Goal: Information Seeking & Learning: Learn about a topic

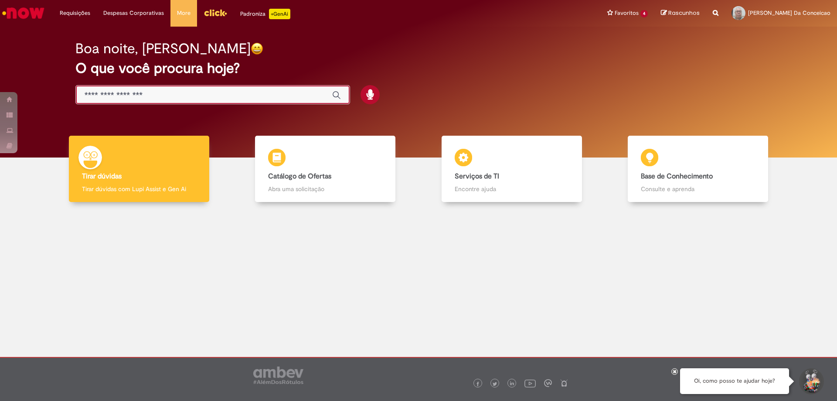
click at [290, 100] on input "Basta digitar aqui" at bounding box center [204, 95] width 239 height 10
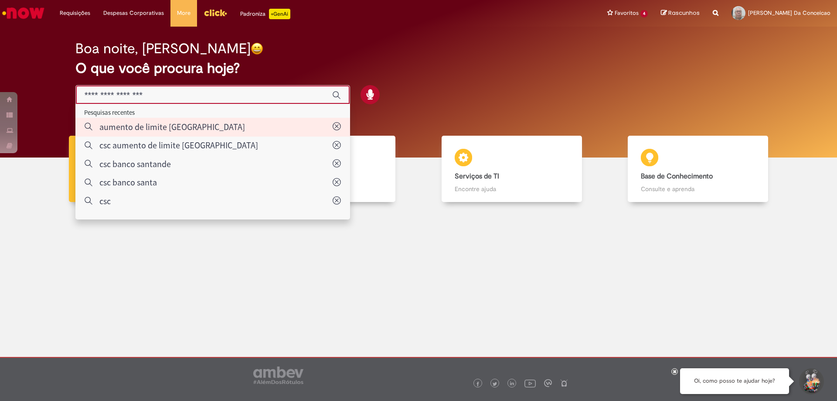
type input "**********"
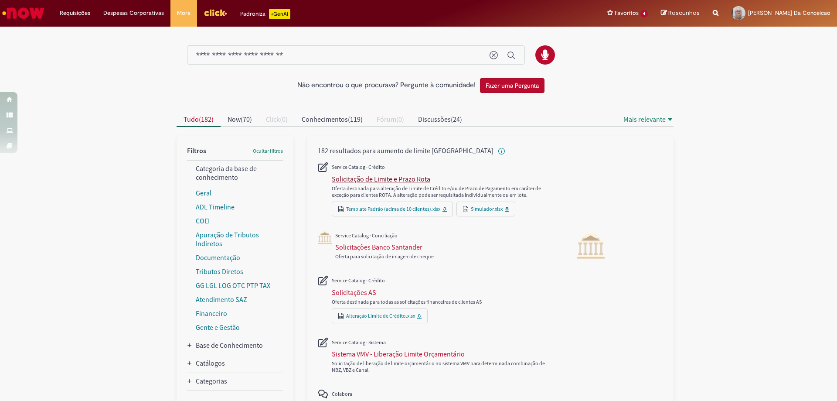
click at [411, 177] on div "Solicitação de Limite e Prazo Rota" at bounding box center [381, 178] width 98 height 9
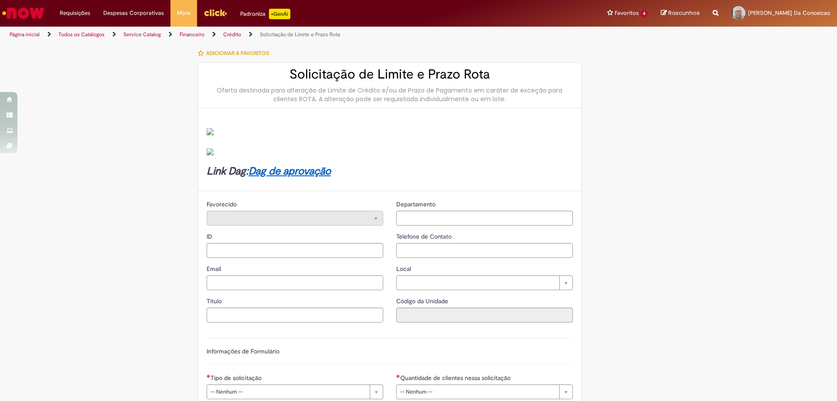
type input "********"
type input "**********"
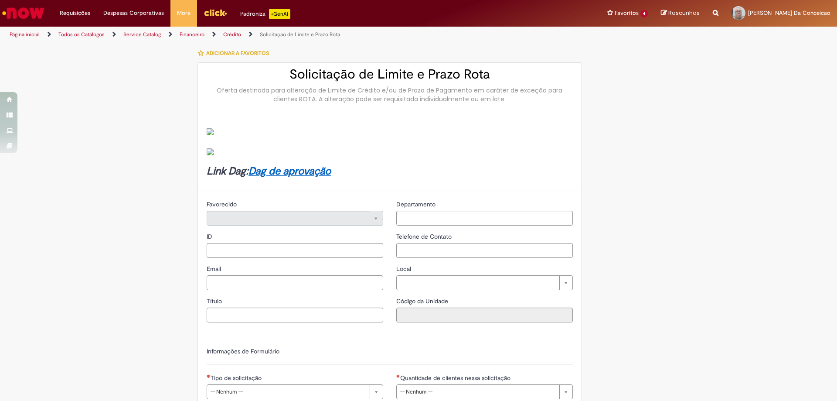
type input "****"
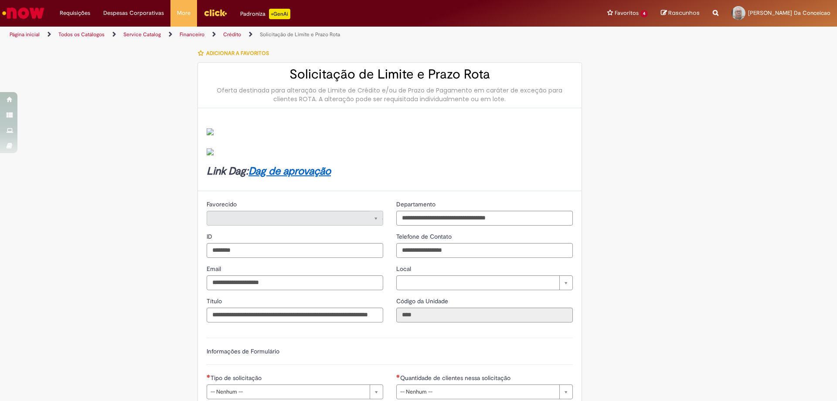
type input "**********"
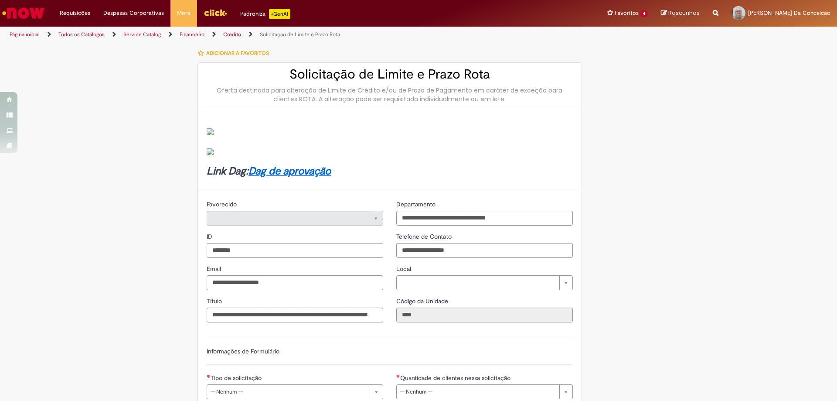
type input "**********"
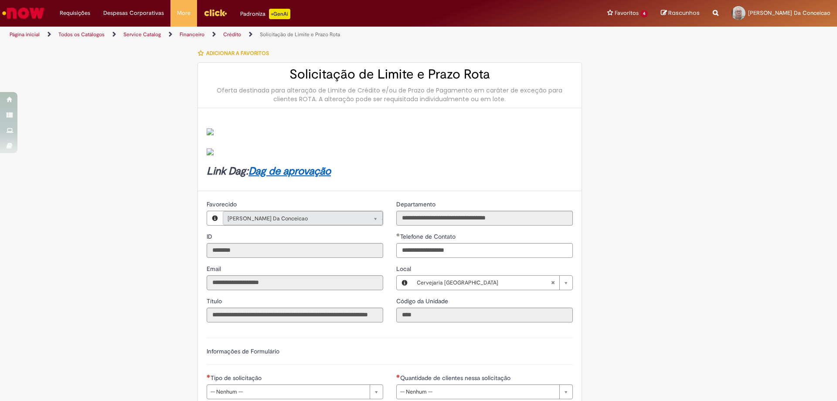
scroll to position [131, 0]
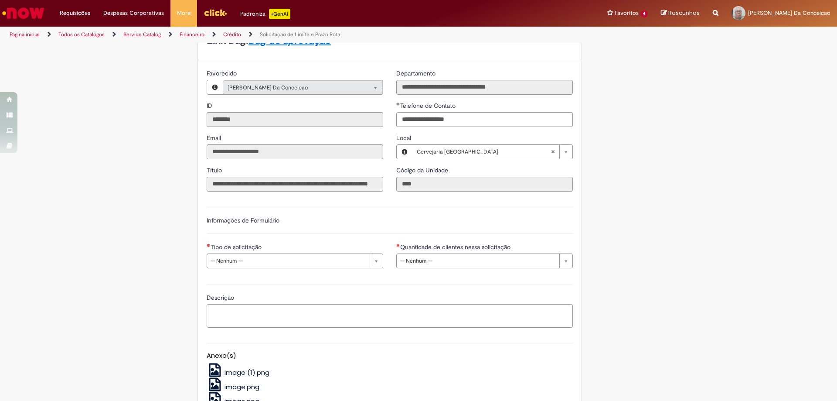
click at [298, 314] on textarea "Descrição" at bounding box center [390, 316] width 366 height 24
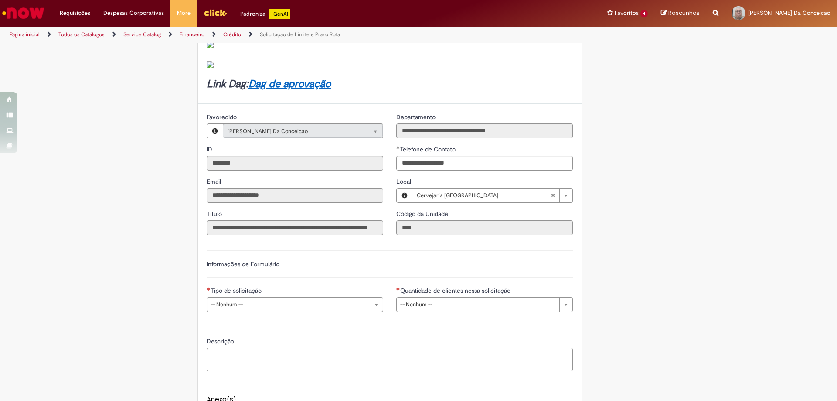
scroll to position [0, 0]
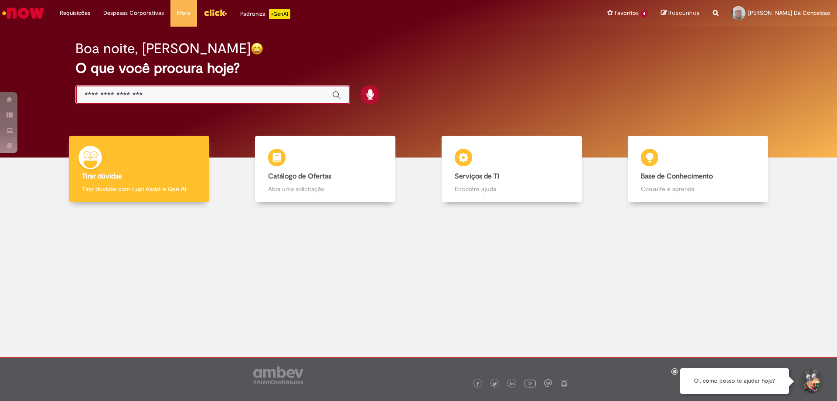
click at [287, 93] on input "Basta digitar aqui" at bounding box center [204, 95] width 239 height 10
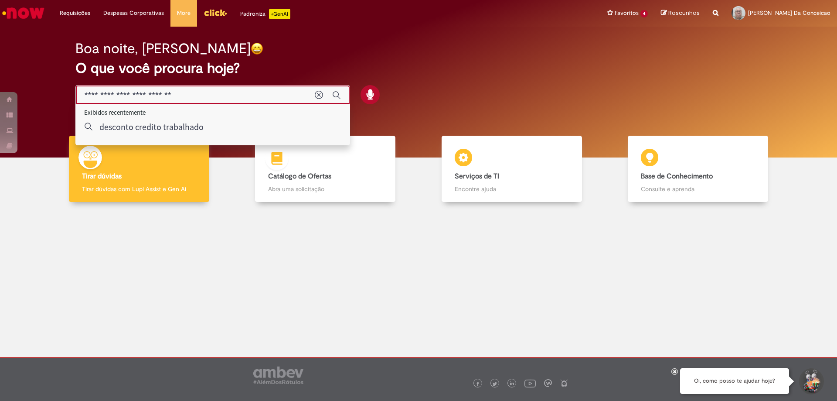
type input "**********"
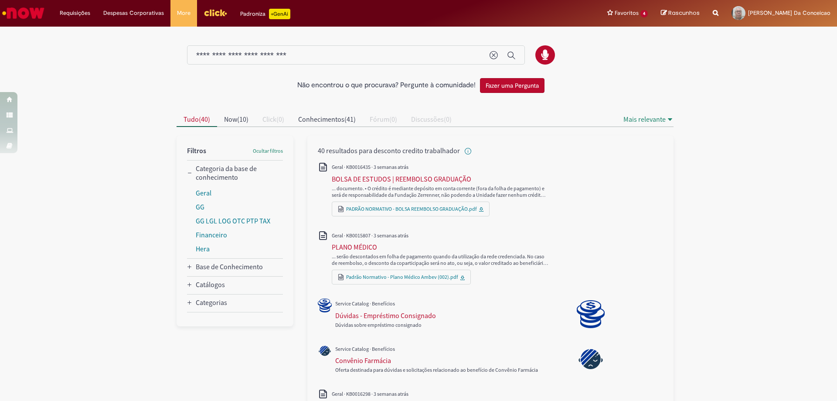
scroll to position [44, 0]
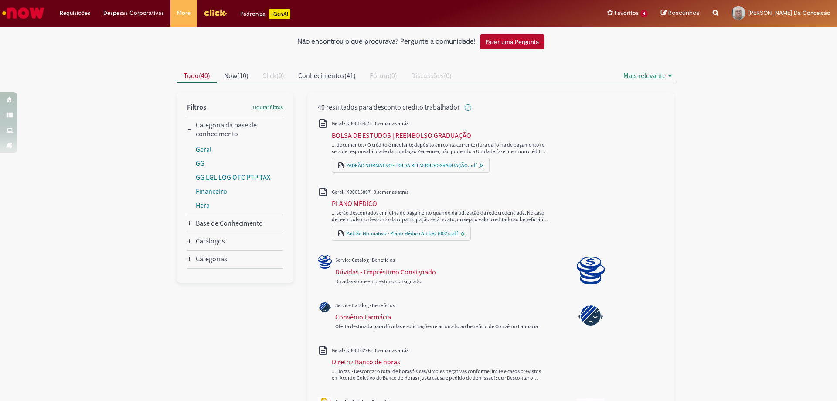
click at [512, 41] on button "Fazer uma Pergunta" at bounding box center [512, 41] width 65 height 15
click at [389, 274] on div "Dúvidas - Empréstimo Consignado" at bounding box center [385, 271] width 101 height 9
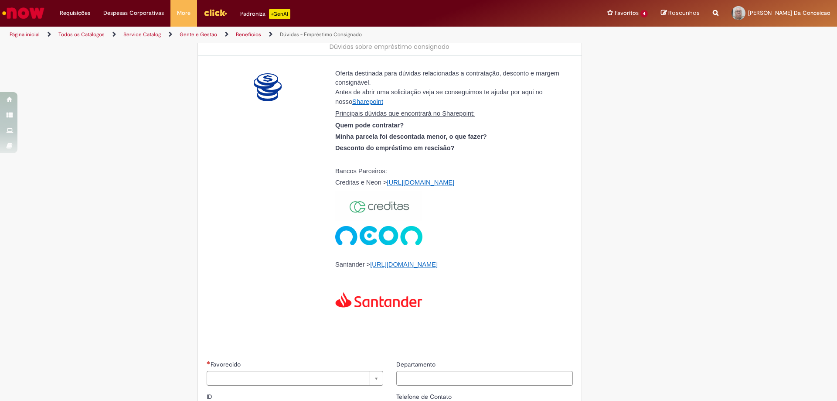
type input "********"
type input "**********"
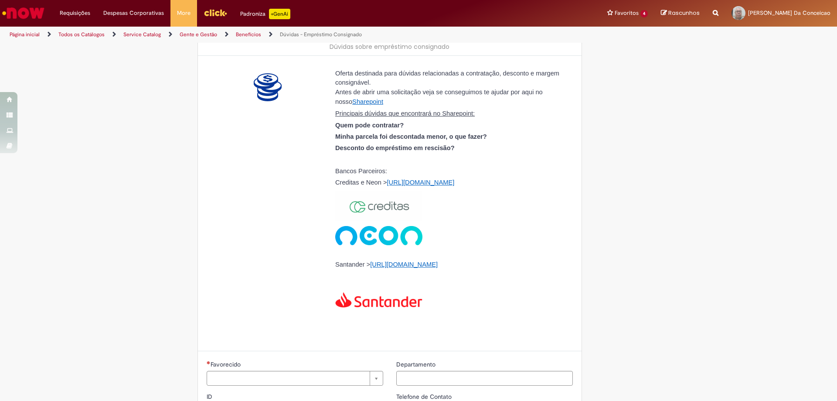
type input "****"
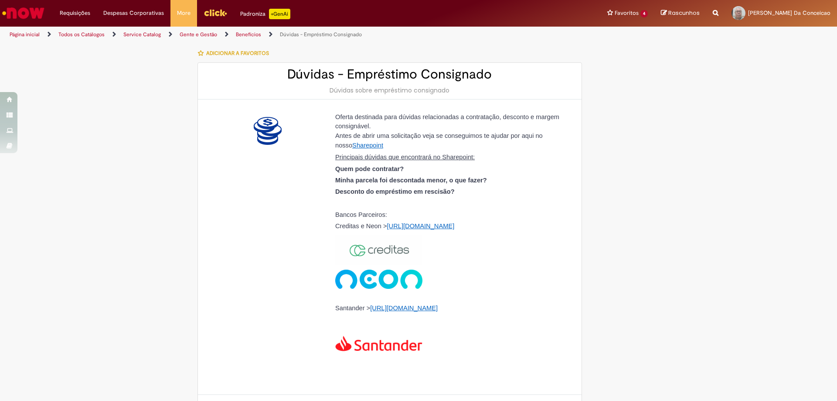
type input "**********"
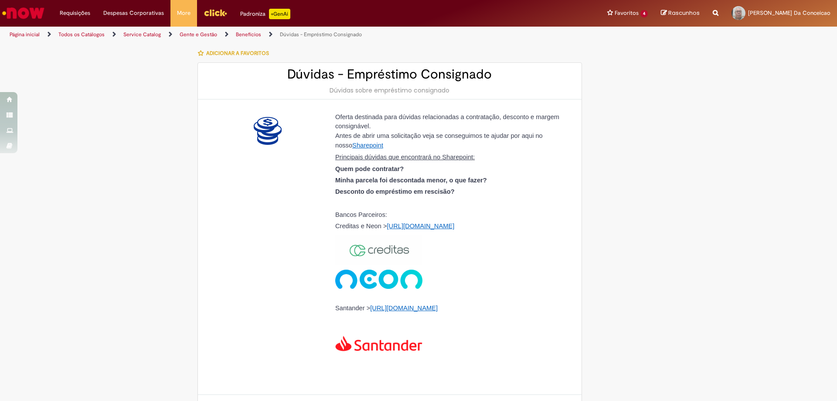
type input "**********"
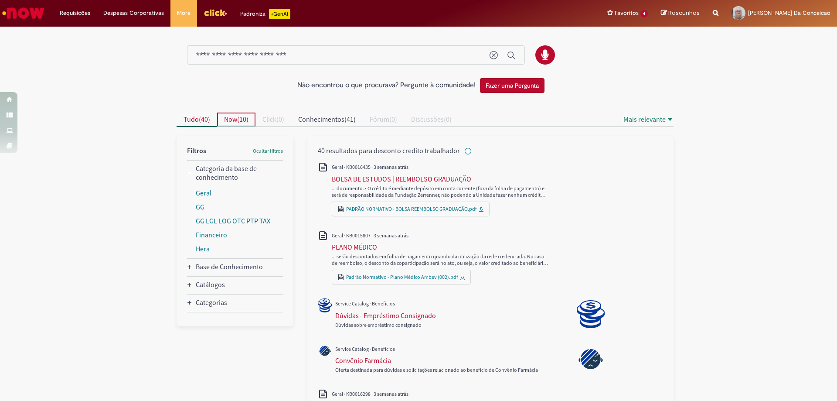
click at [241, 119] on span "10" at bounding box center [242, 119] width 7 height 9
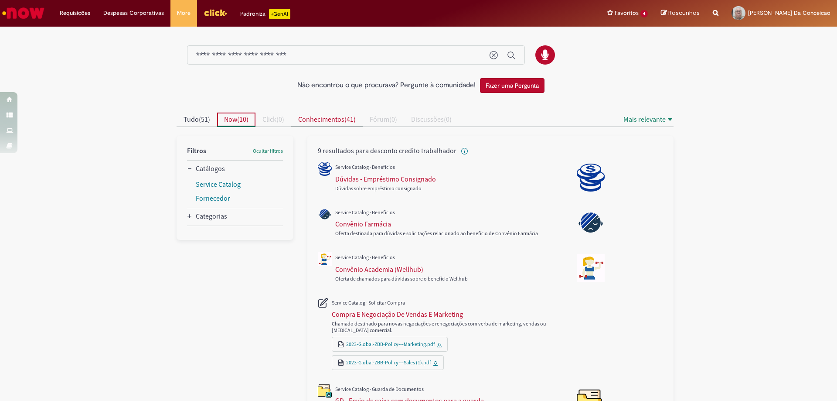
click at [306, 117] on span "Conhecimentos" at bounding box center [321, 119] width 46 height 9
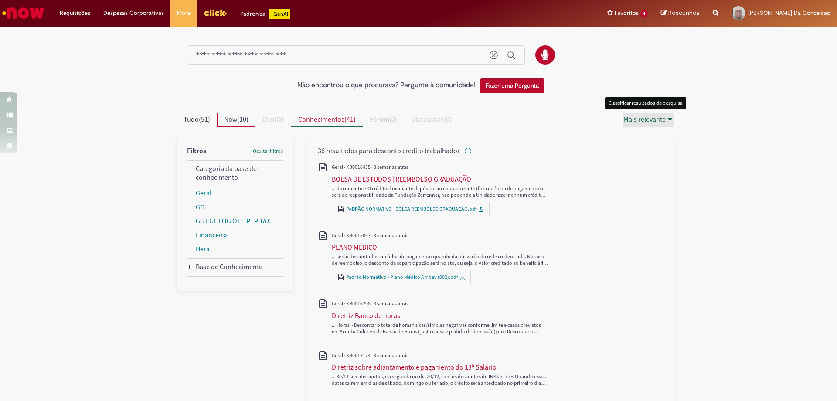
click at [666, 117] on icon "Mais relevante" at bounding box center [669, 119] width 7 height 7
click at [201, 122] on span "51" at bounding box center [204, 119] width 7 height 9
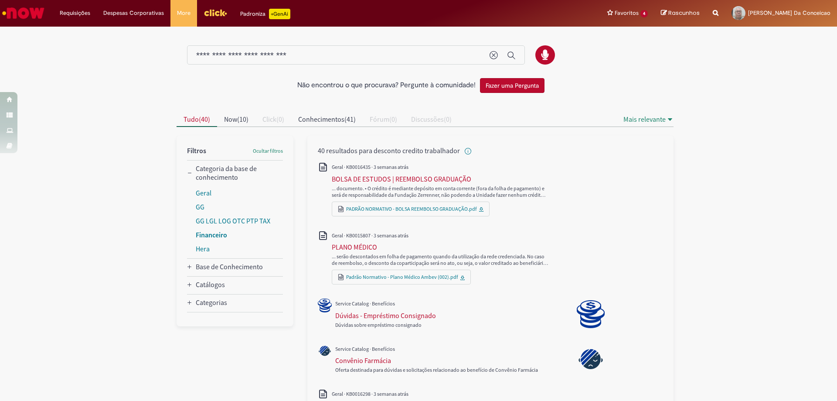
click at [211, 235] on link "Financeiro" at bounding box center [211, 234] width 31 height 9
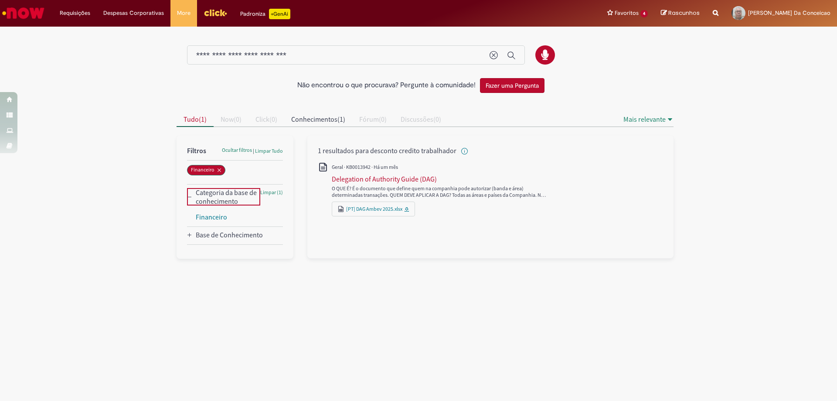
click at [230, 204] on conhecimento_facet_category "Categoria da base de conhecimento" at bounding box center [226, 196] width 61 height 17
click at [231, 217] on Conhecimento_facet_category "Base de Conhecimento" at bounding box center [229, 218] width 67 height 9
click at [212, 198] on conhecimento_facet_category "Categoria da base de conhecimento" at bounding box center [226, 196] width 61 height 17
click at [217, 219] on link "Financeiro" at bounding box center [211, 216] width 31 height 9
click at [407, 211] on icon "All" at bounding box center [406, 209] width 5 height 5
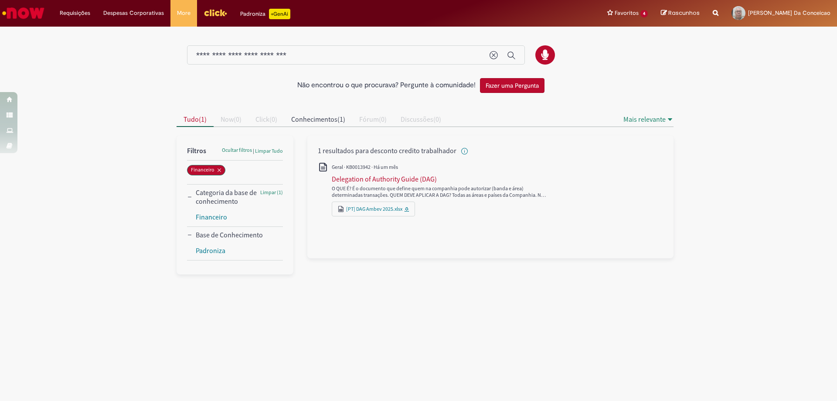
click at [407, 235] on div "All" at bounding box center [490, 238] width 345 height 17
click at [379, 120] on span "Fórum" at bounding box center [369, 119] width 20 height 9
click at [266, 151] on span "Limpar Tudo" at bounding box center [269, 150] width 28 height 7
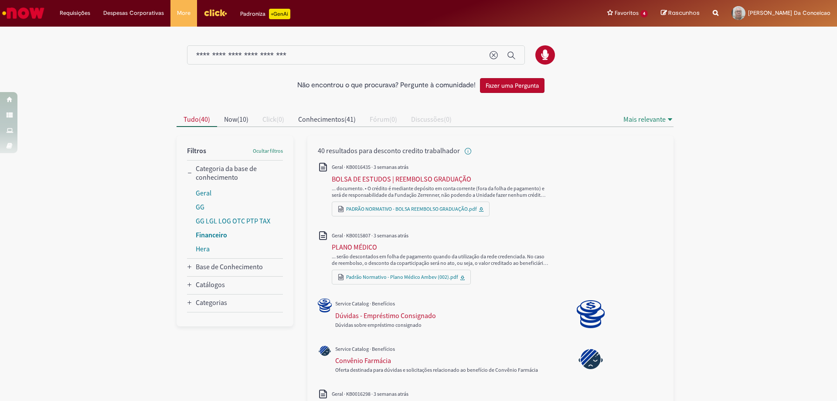
click at [208, 230] on link "Financeiro" at bounding box center [211, 234] width 31 height 9
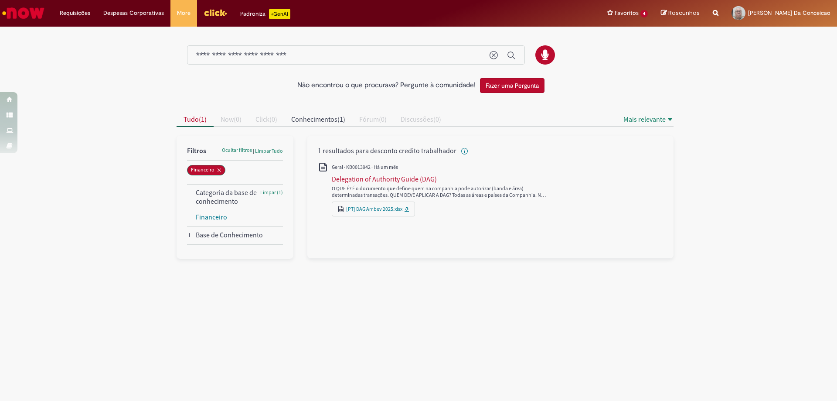
click at [407, 238] on div "All" at bounding box center [490, 238] width 345 height 17
click at [218, 235] on Conhecimento_facet_category "Base de Conhecimento" at bounding box center [229, 234] width 67 height 9
click at [221, 250] on link "Padroniza" at bounding box center [211, 250] width 30 height 9
click at [221, 259] on panel "| Categoria da base de conhecimento Base de Conhecimento" at bounding box center [235, 202] width 117 height 132
click at [216, 213] on link "Financeiro" at bounding box center [211, 216] width 31 height 9
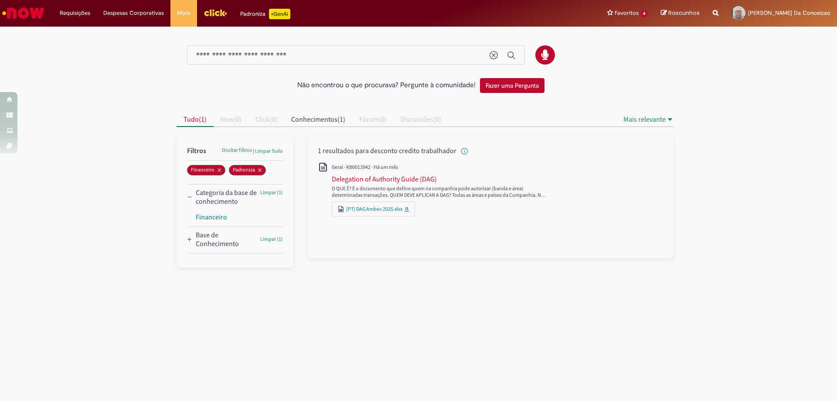
click at [218, 243] on Conhecimento_facet_category "Base de Conhecimento" at bounding box center [226, 238] width 61 height 17
click at [234, 259] on li "Padroniza" at bounding box center [239, 260] width 87 height 14
click at [260, 193] on span "Limpar (1)" at bounding box center [271, 192] width 23 height 7
click at [435, 211] on div "[PT] DAG Ambev 2025.xlsx" at bounding box center [446, 208] width 228 height 15
click at [361, 207] on link "[PT] DAG Ambev 2025.xlsx" at bounding box center [374, 208] width 56 height 7
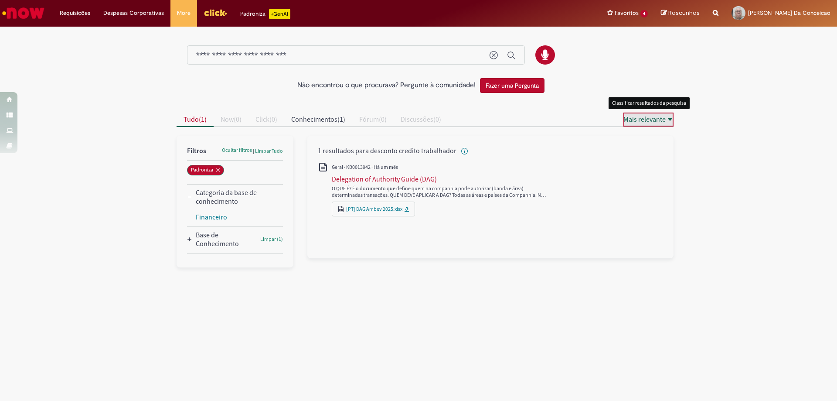
click at [649, 118] on span "Mais relevante" at bounding box center [644, 119] width 42 height 9
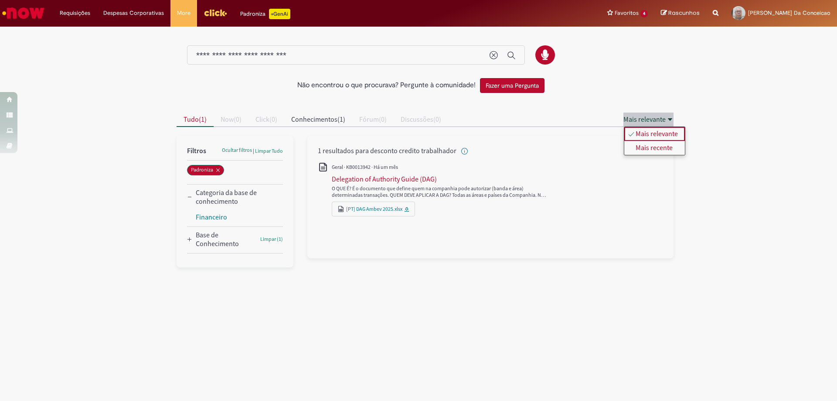
click at [503, 148] on div "1 resultados para desconto credito trabalhador" at bounding box center [490, 150] width 345 height 9
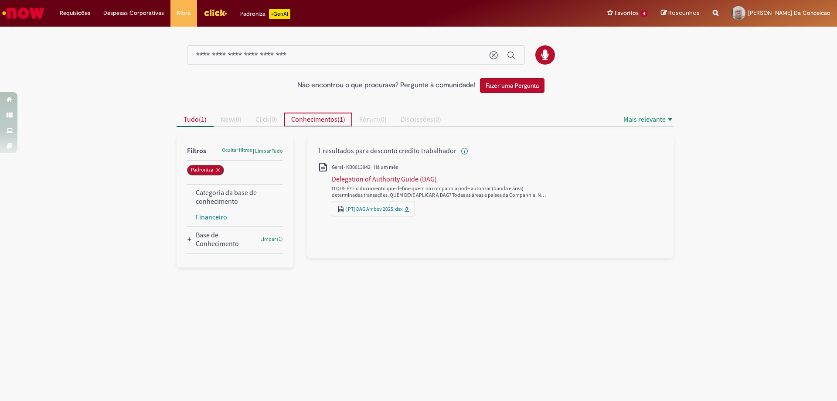
click at [313, 117] on span "Conhecimentos" at bounding box center [314, 119] width 46 height 9
click at [372, 210] on link "[PT] DAG Ambev 2025.xlsx" at bounding box center [374, 208] width 56 height 7
click at [197, 119] on span "Tudo" at bounding box center [190, 119] width 15 height 9
click at [383, 153] on span "1 resultados para desconto credito trabalhador" at bounding box center [393, 150] width 150 height 9
click at [391, 180] on div "Delegation of Authority Guide (DAG)" at bounding box center [384, 178] width 105 height 9
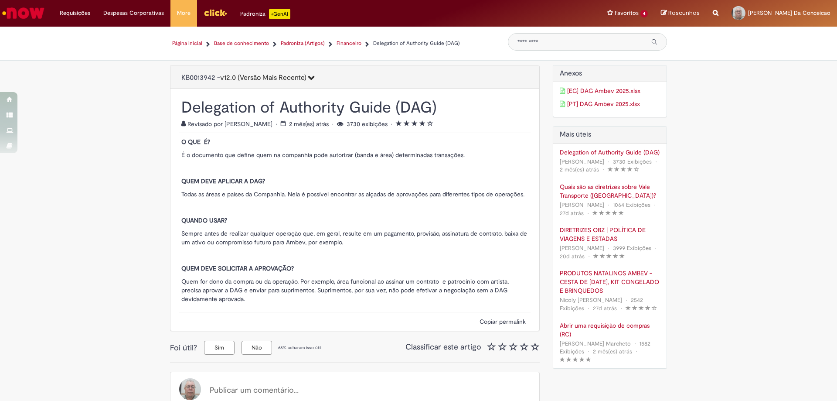
click at [226, 83] on button "v12.0 (Versão Mais Recente)" at bounding box center [267, 78] width 95 height 15
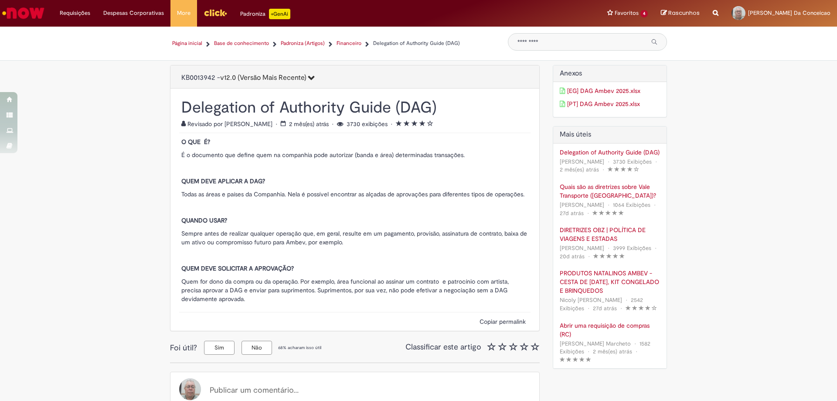
click at [306, 81] on icon "12.0 (Versão Mais Recente)" at bounding box center [310, 77] width 8 height 7
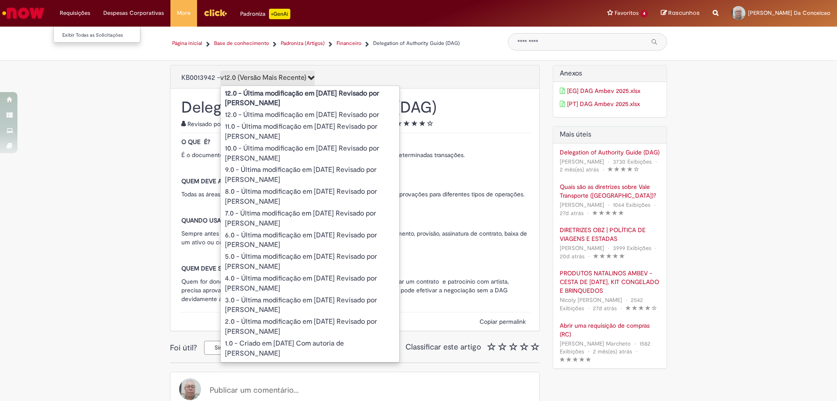
type input "**********"
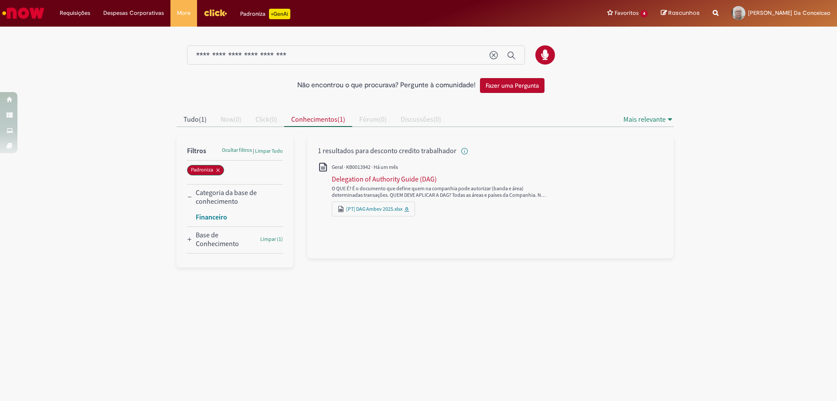
click at [217, 219] on link "Financeiro" at bounding box center [211, 216] width 31 height 9
click at [385, 210] on link "[PT] DAG Ambev 2025.xlsx" at bounding box center [374, 208] width 56 height 7
click at [385, 209] on link "[PT] DAG Ambev 2025.xlsx" at bounding box center [374, 208] width 56 height 7
click at [326, 166] on icon "Conhecimentos" at bounding box center [323, 167] width 8 height 9
click at [322, 168] on icon "Conhecimentos" at bounding box center [323, 167] width 10 height 10
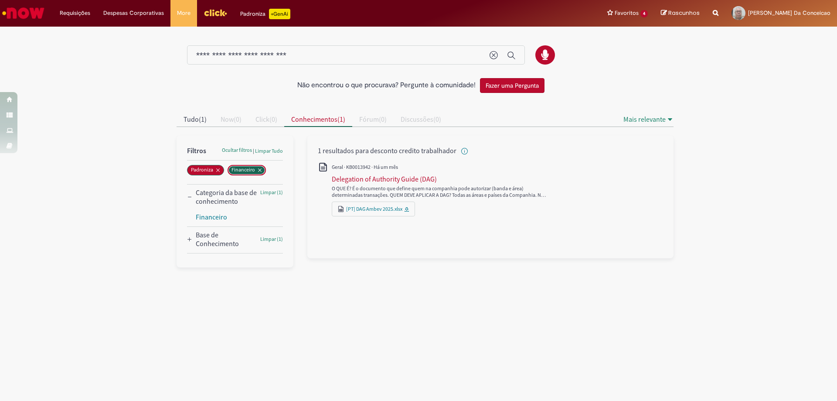
click at [248, 167] on span "Financeiro" at bounding box center [243, 169] width 24 height 7
click at [249, 167] on span "Financeiro" at bounding box center [243, 169] width 24 height 7
click at [516, 86] on button "Fazer uma Pergunta" at bounding box center [512, 85] width 65 height 15
click at [332, 120] on span "Conhecimentos" at bounding box center [314, 119] width 46 height 9
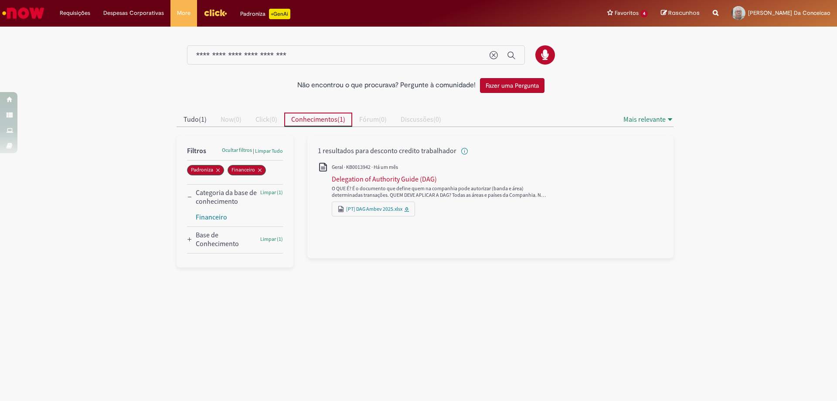
click at [394, 117] on button "Fórum ( 0 )" at bounding box center [372, 119] width 41 height 14
click at [669, 119] on icon "Mais relevante" at bounding box center [670, 119] width 4 height 3
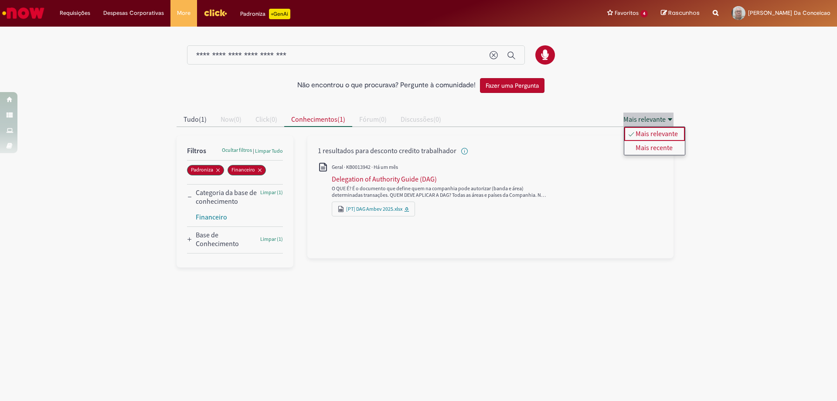
click at [383, 143] on div "1 resultados para desconto credito trabalhador" at bounding box center [490, 197] width 366 height 122
